Goal: Information Seeking & Learning: Find specific fact

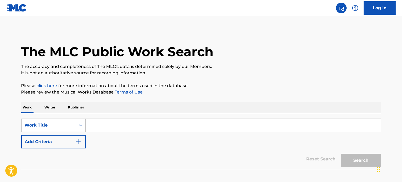
click at [126, 126] on input "Search Form" at bounding box center [233, 125] width 295 height 13
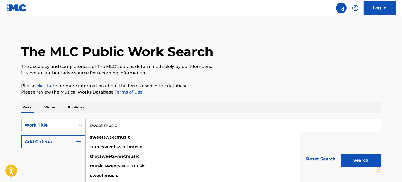
click at [108, 127] on input "sweet music" at bounding box center [233, 125] width 295 height 13
type input "sweet music"
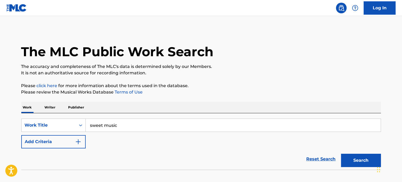
click at [78, 142] on img "Search Form" at bounding box center [78, 141] width 6 height 6
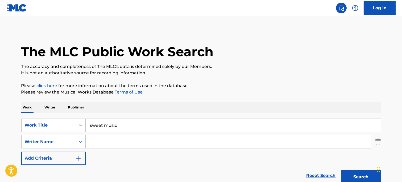
click at [94, 143] on input "Search Form" at bounding box center [228, 141] width 285 height 13
type input "[PERSON_NAME]"
click at [358, 172] on button "Search" at bounding box center [361, 176] width 40 height 13
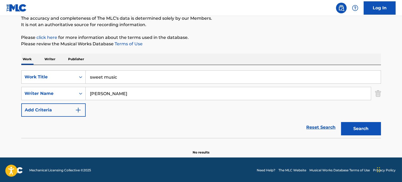
scroll to position [49, 0]
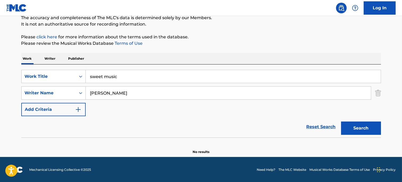
click at [355, 127] on button "Search" at bounding box center [361, 127] width 40 height 13
click at [126, 80] on input "sweet music" at bounding box center [233, 76] width 295 height 13
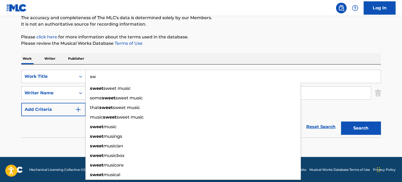
type input "s"
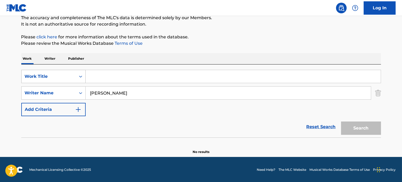
click at [80, 79] on div "Search Form" at bounding box center [81, 77] width 10 height 10
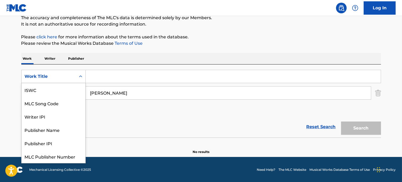
scroll to position [13, 0]
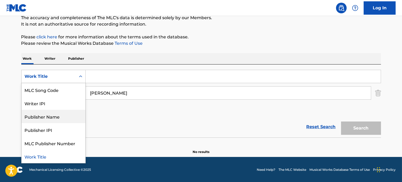
click at [73, 119] on div "Publisher Name" at bounding box center [54, 116] width 64 height 13
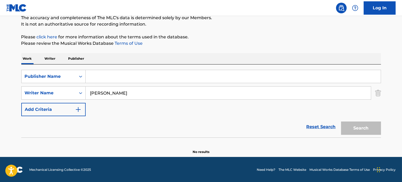
click at [120, 94] on input "[PERSON_NAME]" at bounding box center [228, 93] width 285 height 13
type input "n"
click at [113, 78] on input "Search Form" at bounding box center [233, 76] width 295 height 13
click at [95, 90] on input "Search Form" at bounding box center [228, 93] width 285 height 13
click at [95, 76] on input "Search Form" at bounding box center [233, 76] width 295 height 13
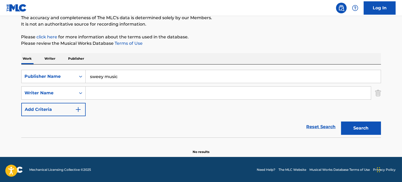
click at [104, 75] on input "sweey music" at bounding box center [233, 76] width 295 height 13
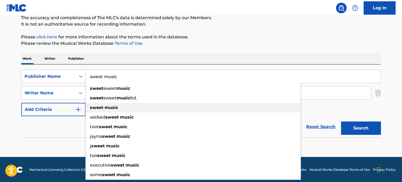
type input "sweet music"
click at [97, 106] on strong "sweet" at bounding box center [97, 107] width 14 height 5
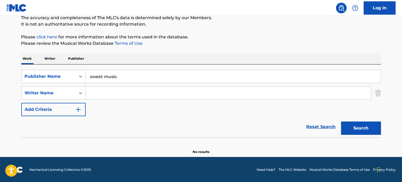
click at [96, 96] on input "Search Form" at bounding box center [228, 93] width 285 height 13
click at [94, 92] on input "uannick lord" at bounding box center [228, 93] width 285 height 13
type input "[PERSON_NAME]"
click at [358, 127] on button "Search" at bounding box center [361, 127] width 40 height 13
click at [139, 76] on input "sweet music" at bounding box center [233, 76] width 295 height 13
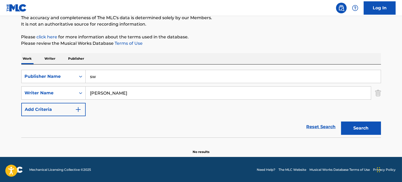
type input "s"
